Goal: Complete application form: Complete application form

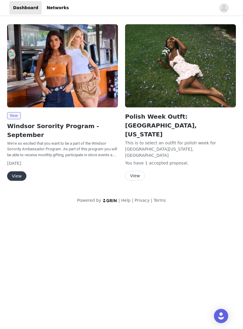
click at [22, 171] on button "View" at bounding box center [16, 175] width 19 height 9
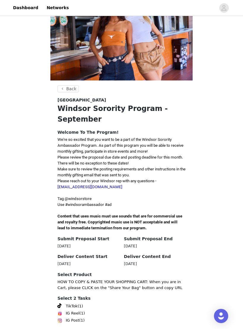
scroll to position [49, 0]
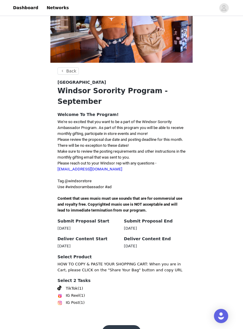
click at [116, 325] on button "Get Started" at bounding box center [121, 332] width 39 height 14
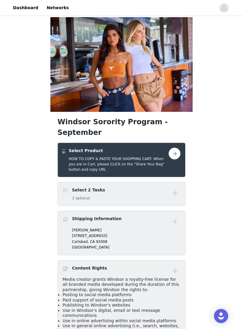
click at [174, 148] on button "button" at bounding box center [175, 154] width 12 height 12
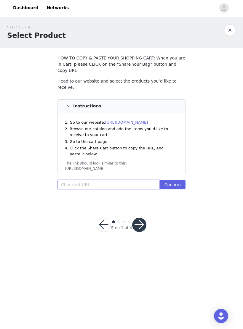
click at [61, 180] on input "text" at bounding box center [108, 184] width 102 height 9
click at [65, 180] on input "text" at bounding box center [108, 184] width 102 height 9
paste input "https://www.windsorstore.com/cart/43462779502643:1,42753679425587:1,43231118557…"
type input "https://www.windsorstore.com/cart/43462779502643:1,42753679425587:1,43231118557…"
click at [176, 180] on button "Confirm" at bounding box center [173, 184] width 26 height 9
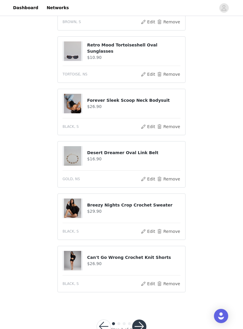
scroll to position [369, 0]
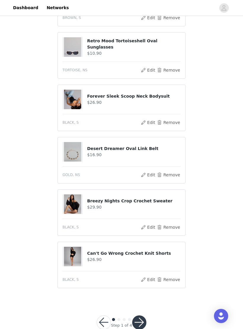
click at [138, 316] on button "button" at bounding box center [139, 323] width 14 height 14
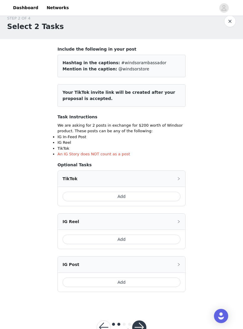
scroll to position [21, 0]
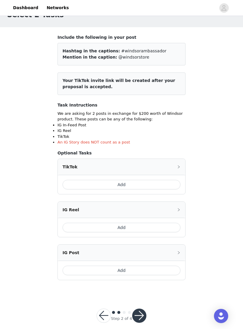
click at [157, 188] on button "Add" at bounding box center [121, 184] width 118 height 9
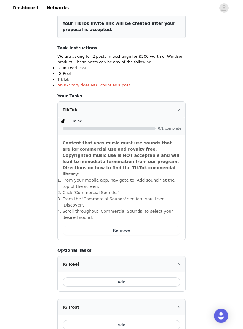
scroll to position [120, 0]
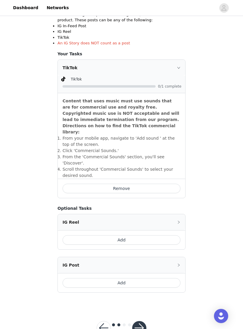
click at [145, 278] on button "Add" at bounding box center [121, 282] width 118 height 9
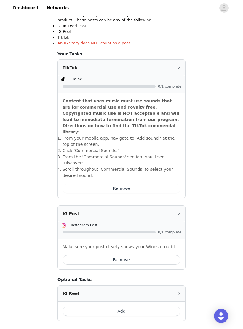
click at [84, 307] on button "Add" at bounding box center [121, 311] width 118 height 9
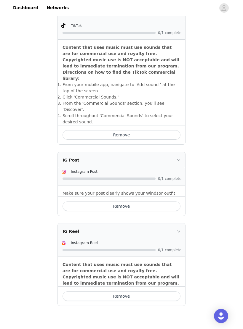
scroll to position [187, 0]
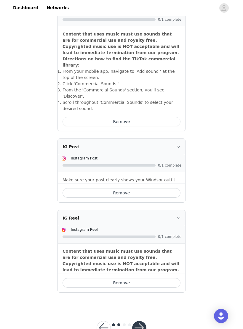
click at [68, 278] on button "Remove" at bounding box center [121, 282] width 118 height 9
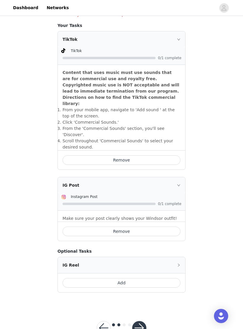
click at [139, 321] on button "button" at bounding box center [139, 328] width 14 height 14
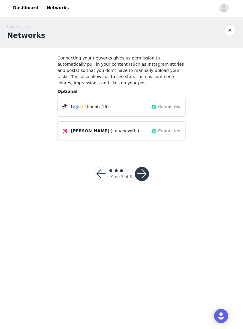
click at [142, 175] on button "button" at bounding box center [142, 174] width 14 height 14
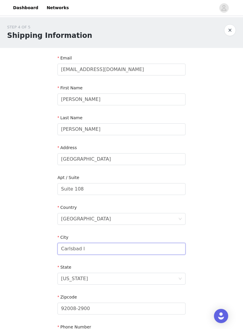
type input "Carlsbad"
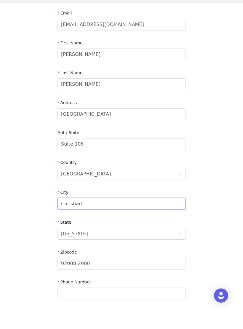
scroll to position [74, 0]
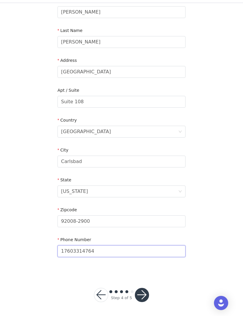
type input "17603314764"
click at [141, 301] on button "button" at bounding box center [142, 308] width 14 height 14
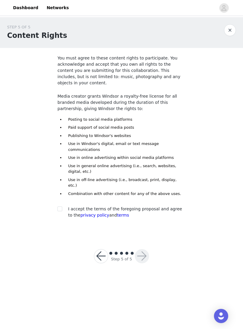
click at [60, 207] on input "checkbox" at bounding box center [59, 209] width 4 height 4
checkbox input "true"
click at [145, 249] on button "button" at bounding box center [142, 256] width 14 height 14
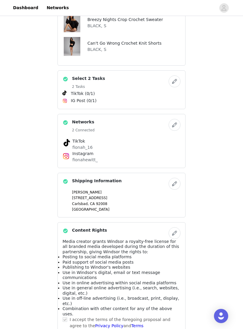
scroll to position [350, 0]
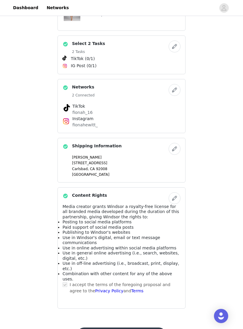
click at [146, 328] on button "Submit Proposal" at bounding box center [121, 335] width 89 height 14
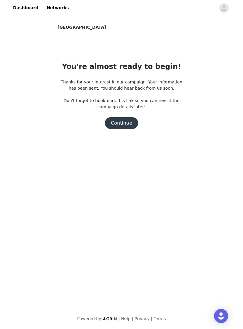
click at [125, 128] on button "Continue" at bounding box center [121, 123] width 33 height 12
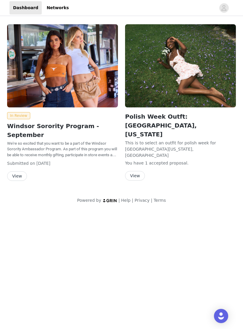
click at [21, 171] on button "View" at bounding box center [17, 175] width 20 height 9
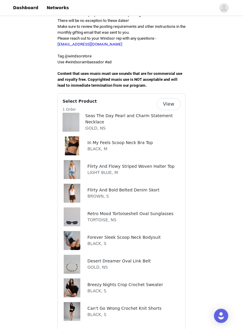
scroll to position [187, 0]
click at [171, 98] on button "View" at bounding box center [169, 104] width 24 height 12
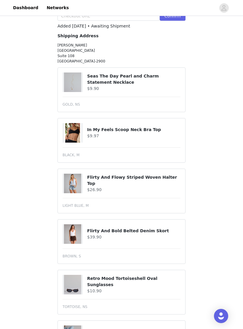
scroll to position [168, 0]
click at [202, 194] on div "STEP 1 OF 5 Select Product HOW TO COPY & PASTE YOUR SHOPPING CART: When you are…" at bounding box center [121, 190] width 243 height 682
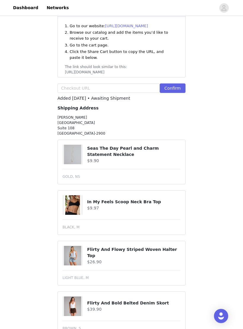
scroll to position [0, 0]
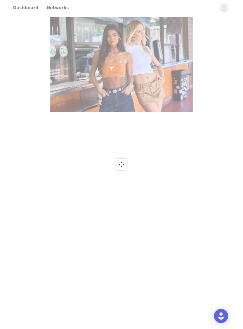
click at [20, 7] on div at bounding box center [121, 164] width 243 height 329
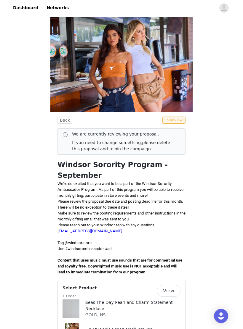
click at [23, 7] on link "Dashboard" at bounding box center [25, 7] width 32 height 13
